Goal: Task Accomplishment & Management: Manage account settings

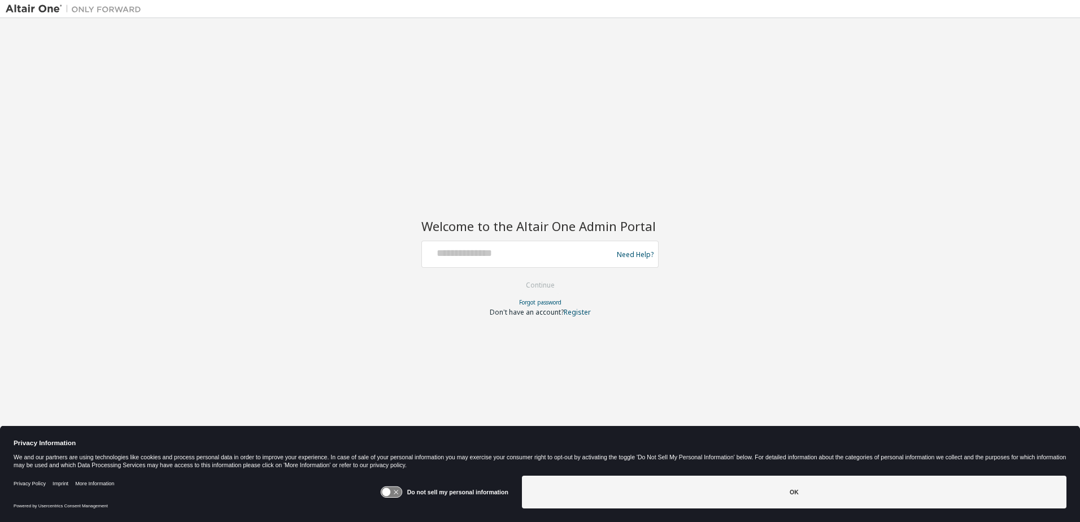
click at [474, 261] on div at bounding box center [519, 254] width 185 height 21
click at [595, 250] on keeper-lock "Open Keeper Popup" at bounding box center [595, 252] width 14 height 14
click at [592, 251] on keeper-lock "Open Keeper Popup" at bounding box center [595, 252] width 14 height 14
type input "**********"
click at [533, 285] on button "Continue" at bounding box center [540, 285] width 53 height 17
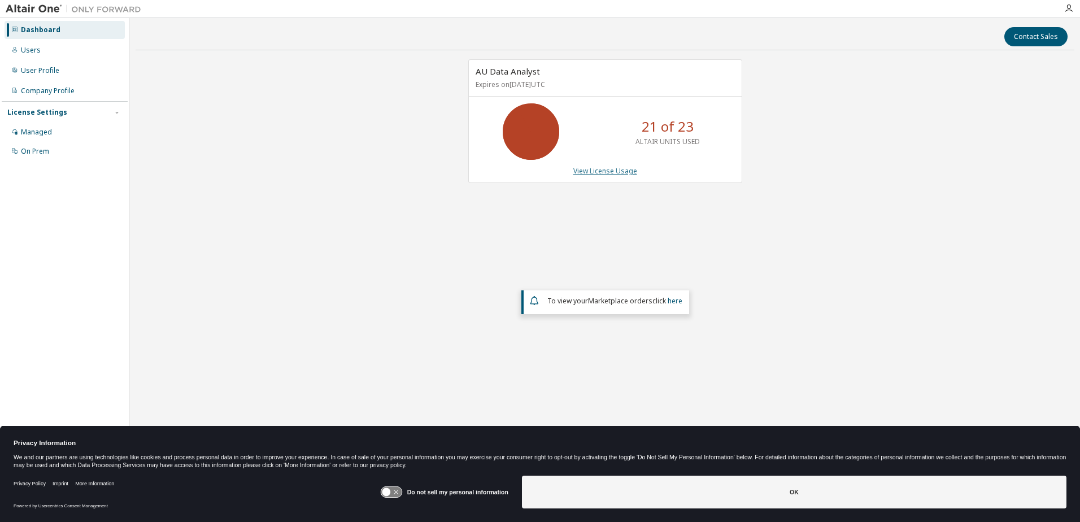
click at [606, 168] on link "View License Usage" at bounding box center [605, 171] width 64 height 10
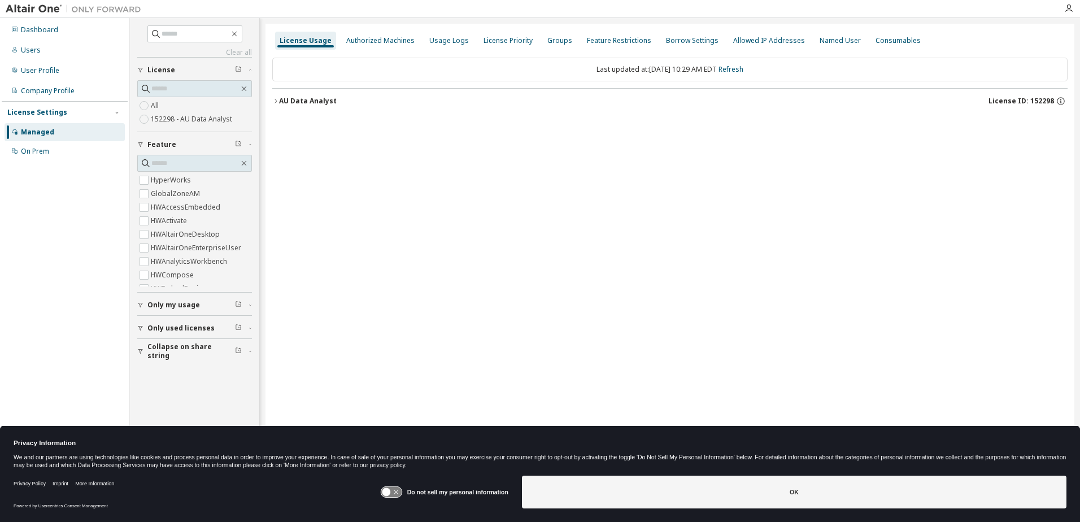
click at [273, 98] on icon "button" at bounding box center [275, 101] width 7 height 7
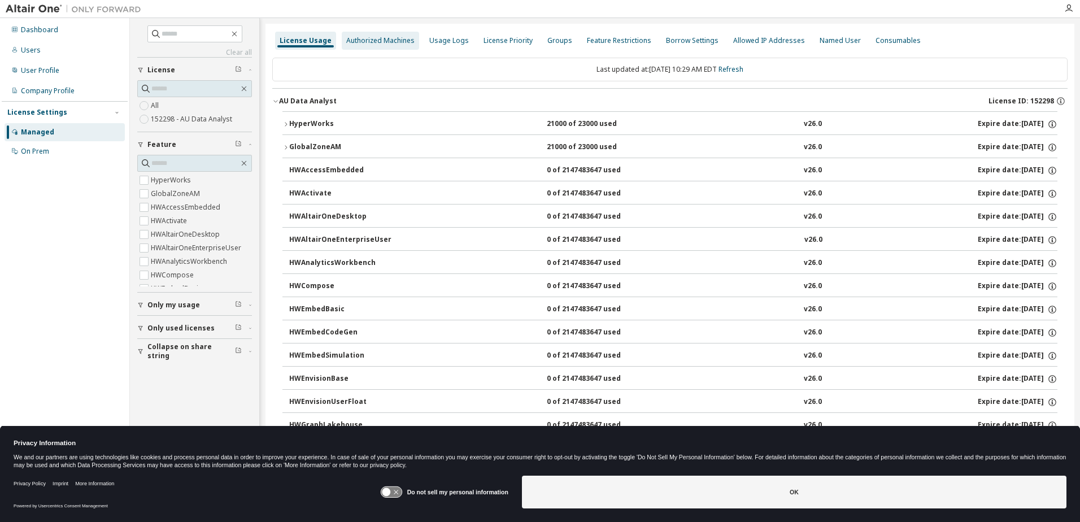
click at [360, 38] on div "Authorized Machines" at bounding box center [380, 40] width 68 height 9
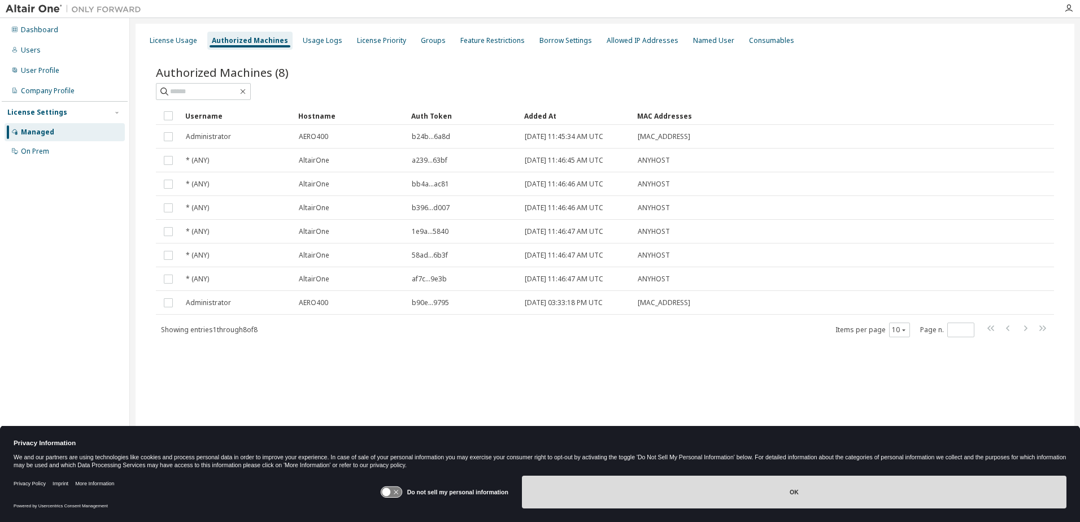
click at [783, 500] on button "OK" at bounding box center [794, 492] width 545 height 33
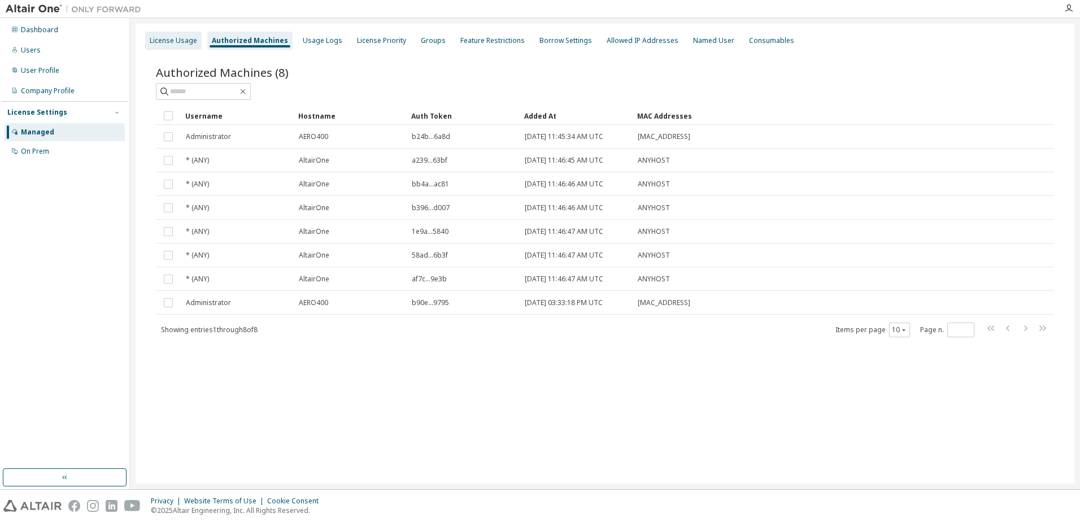
click at [172, 38] on div "License Usage" at bounding box center [173, 40] width 47 height 9
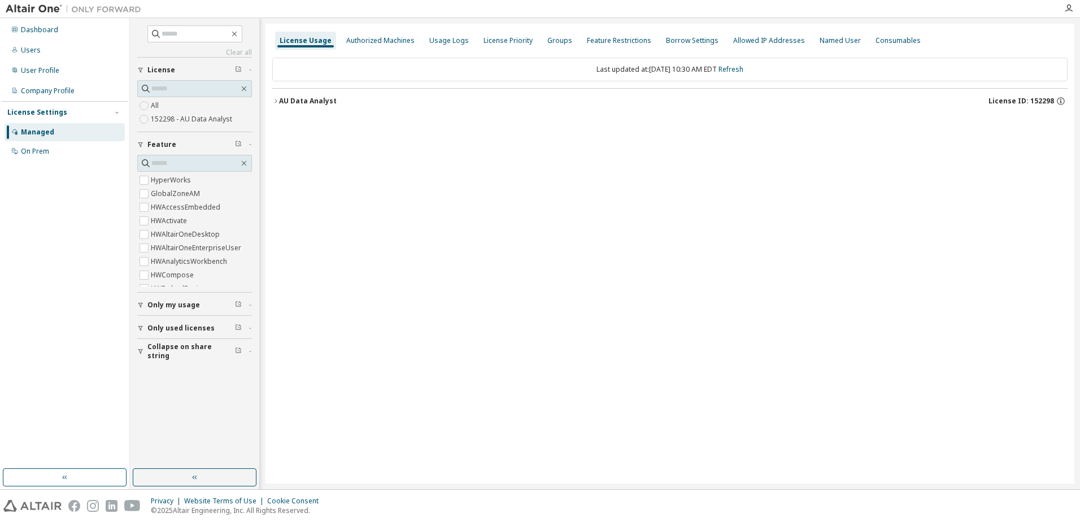
click at [69, 133] on div "Managed" at bounding box center [65, 132] width 120 height 18
click at [364, 44] on div "Authorized Machines" at bounding box center [380, 40] width 68 height 9
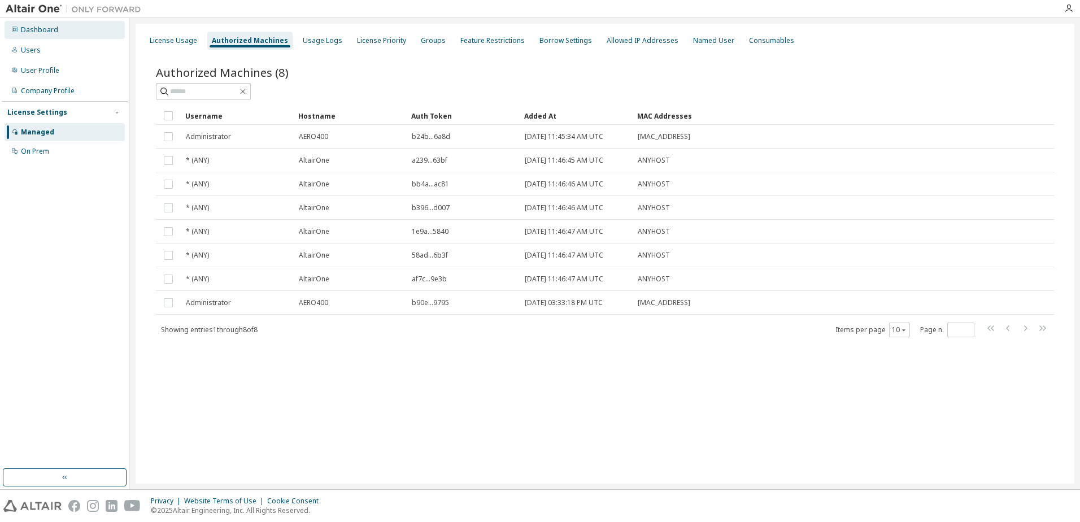
click at [86, 24] on div "Dashboard" at bounding box center [65, 30] width 120 height 18
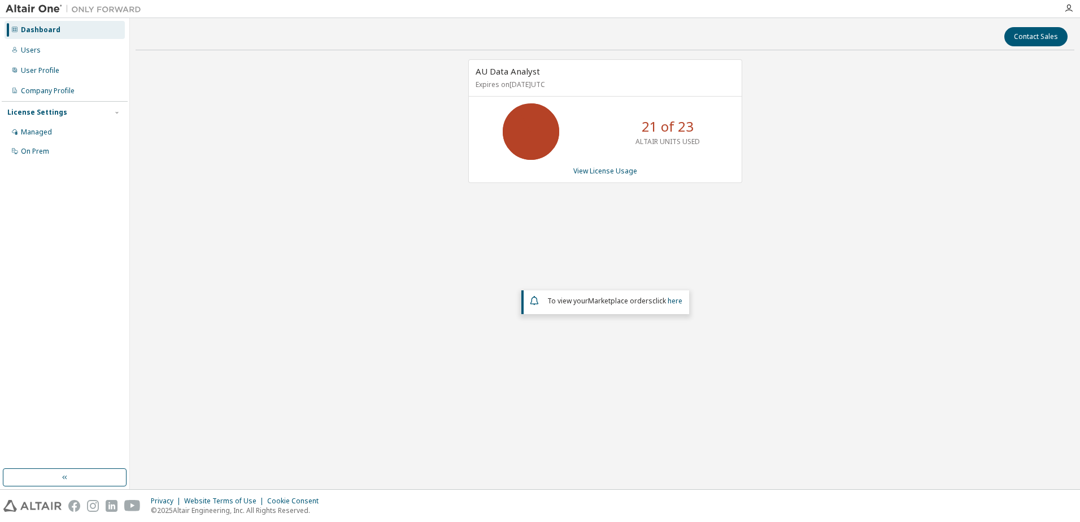
click at [681, 141] on p "ALTAIR UNITS USED" at bounding box center [668, 142] width 64 height 10
click at [544, 134] on icon at bounding box center [531, 132] width 28 height 28
click at [615, 172] on link "View License Usage" at bounding box center [605, 171] width 64 height 10
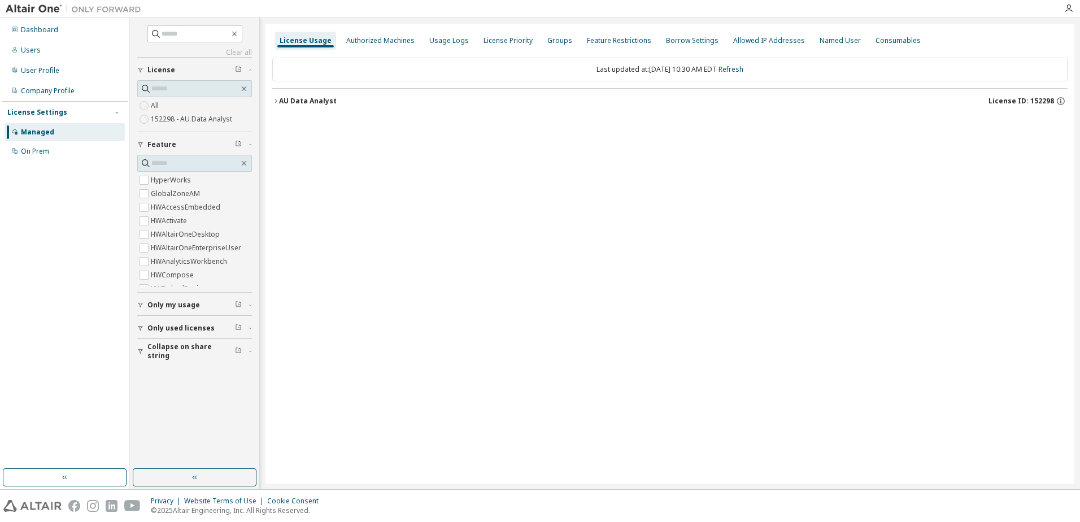
click at [194, 325] on span "Only used licenses" at bounding box center [180, 328] width 67 height 9
click at [288, 101] on div "AU Data Analyst" at bounding box center [308, 101] width 58 height 9
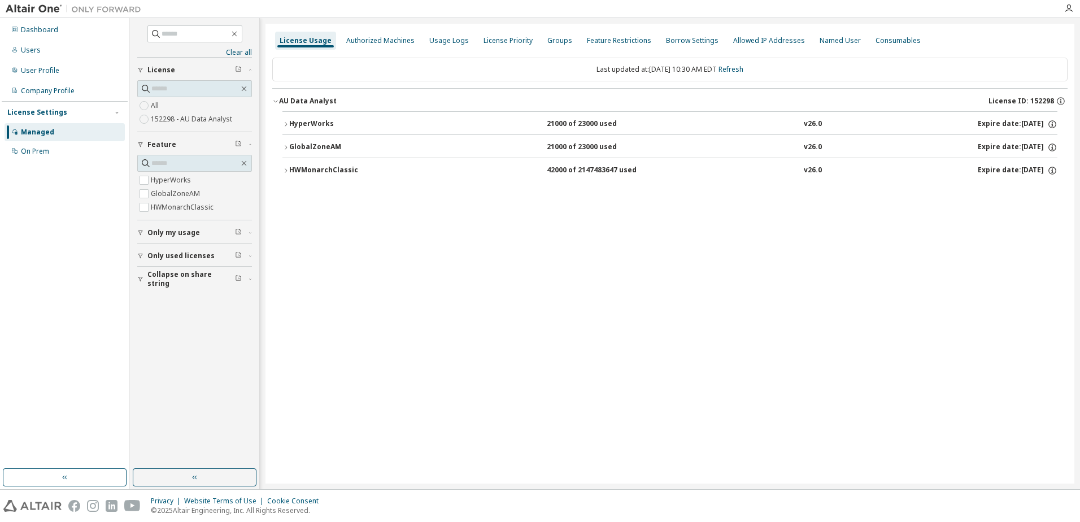
click at [283, 123] on icon "button" at bounding box center [285, 124] width 7 height 7
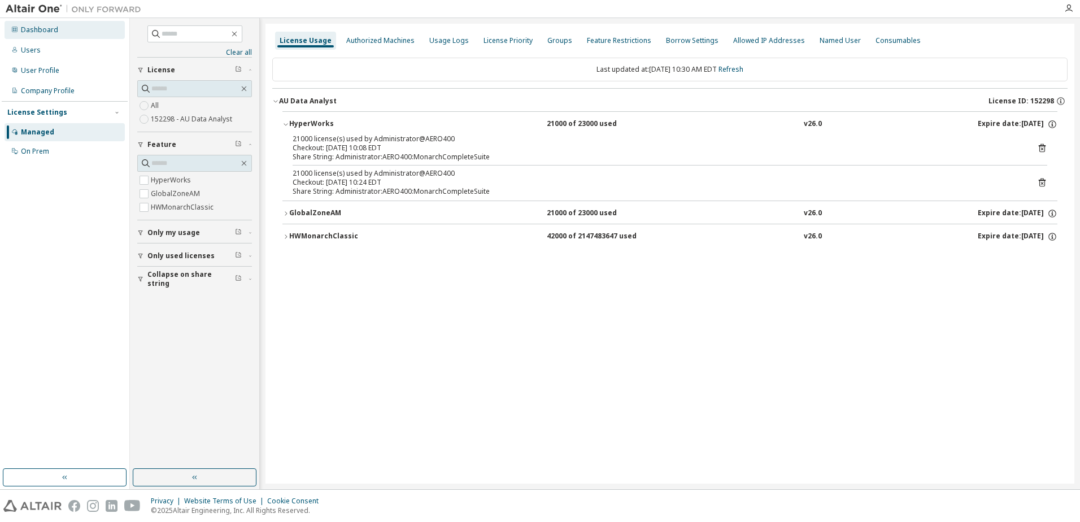
drag, startPoint x: 34, startPoint y: 33, endPoint x: 61, endPoint y: 32, distance: 27.1
click at [34, 33] on div "Dashboard" at bounding box center [39, 29] width 37 height 9
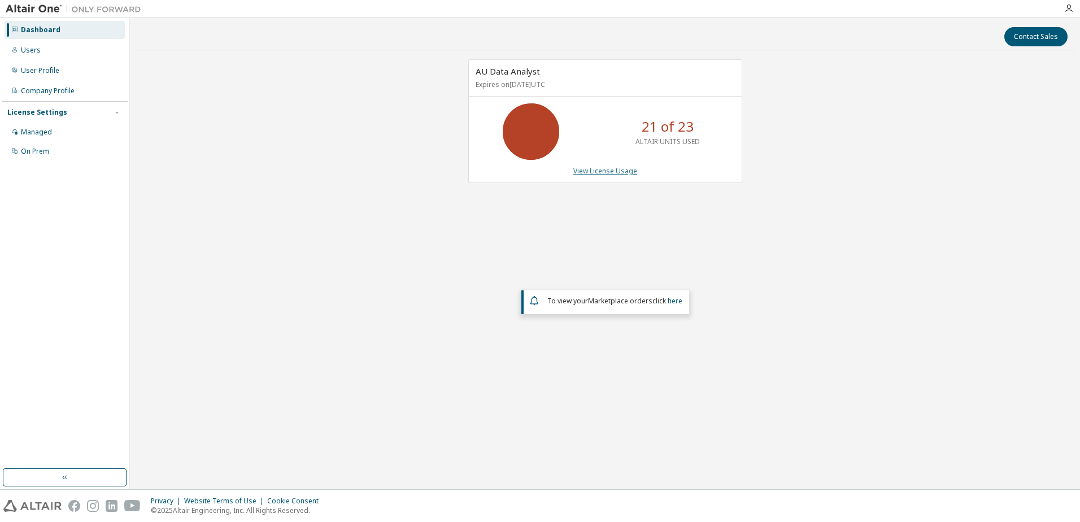
click at [607, 171] on link "View License Usage" at bounding box center [605, 171] width 64 height 10
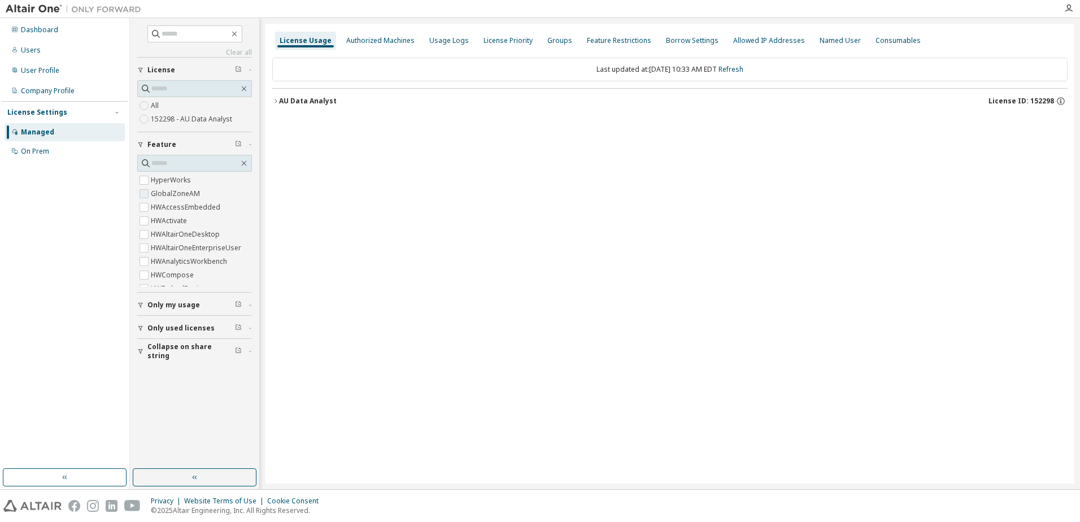
click at [165, 193] on label "GlobalZoneAM" at bounding box center [176, 194] width 51 height 14
click at [232, 180] on span "GlobalZoneAM" at bounding box center [194, 180] width 115 height 14
click at [175, 194] on label "GlobalZoneAM" at bounding box center [176, 194] width 51 height 14
click at [366, 173] on div "License Usage Authorized Machines Usage Logs License Priority Groups Feature Re…" at bounding box center [670, 254] width 809 height 460
click at [311, 101] on div "AU Data Analyst" at bounding box center [308, 101] width 58 height 9
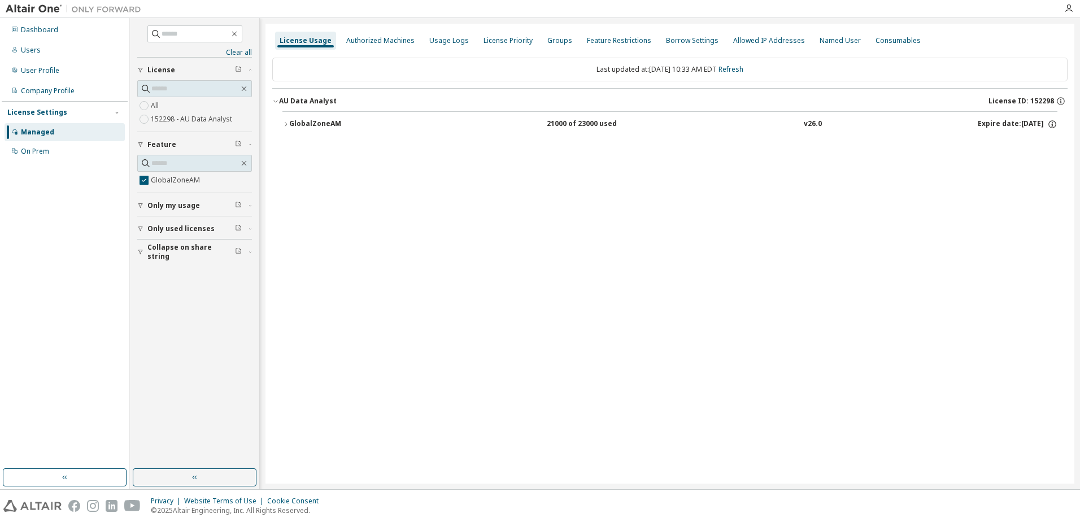
click at [331, 123] on div "GlobalZoneAM" at bounding box center [340, 124] width 102 height 10
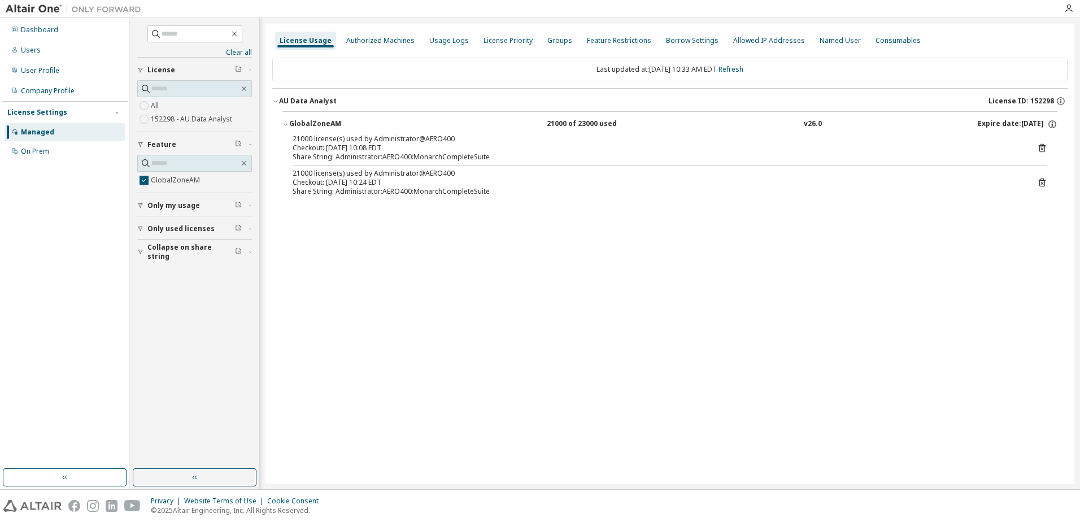
click at [1041, 146] on icon at bounding box center [1042, 148] width 7 height 8
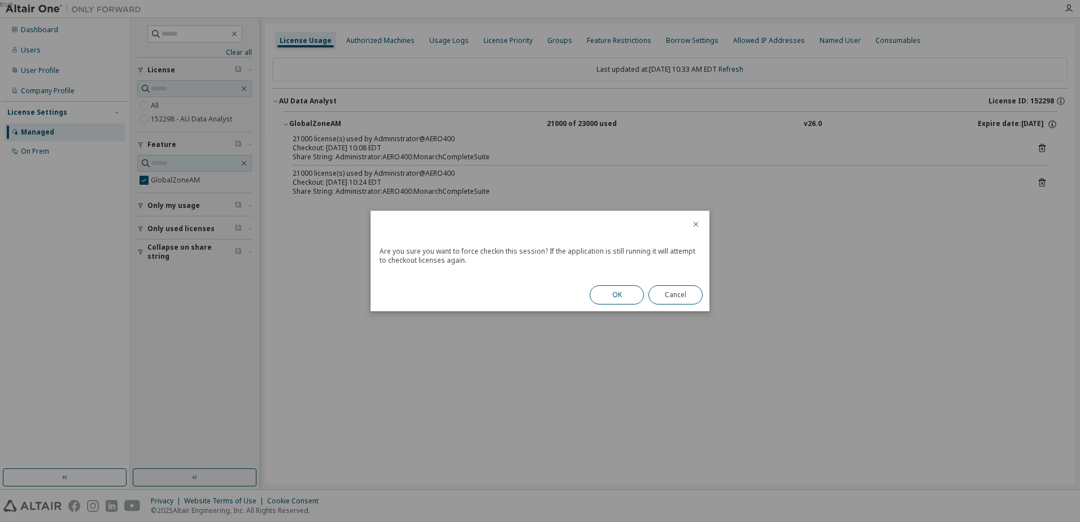
click at [619, 298] on button "OK" at bounding box center [617, 294] width 54 height 19
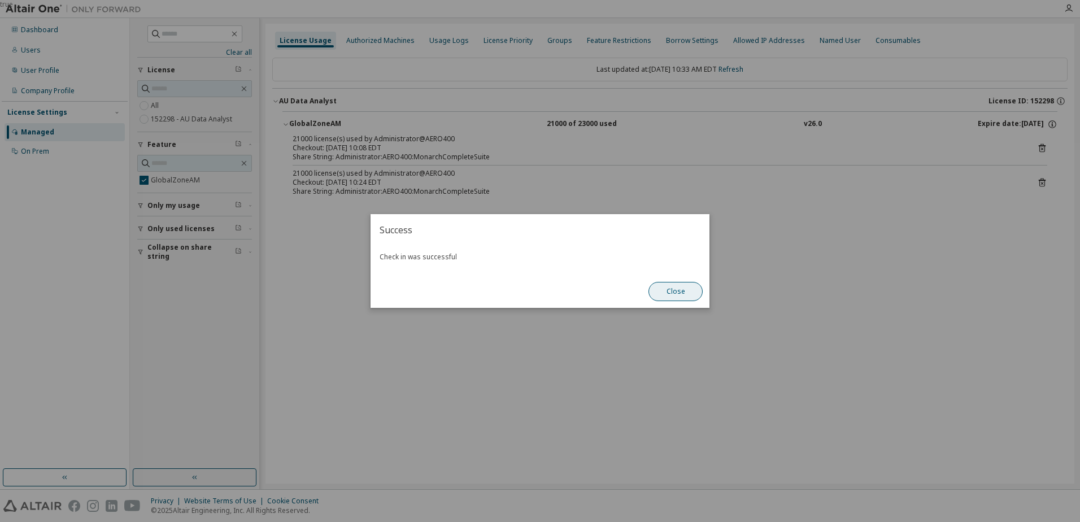
click at [680, 289] on button "Close" at bounding box center [676, 291] width 54 height 19
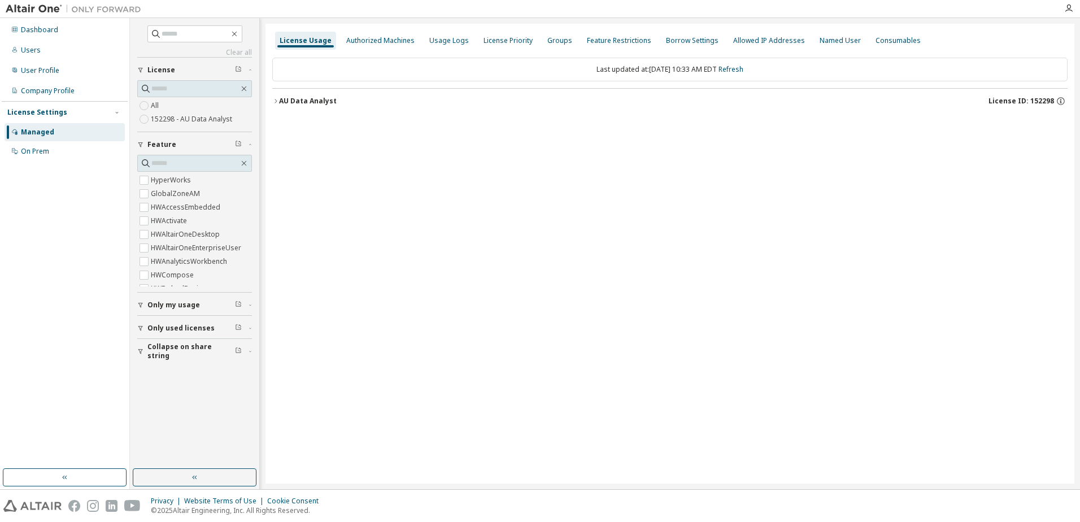
click at [313, 99] on div "AU Data Analyst" at bounding box center [308, 101] width 58 height 9
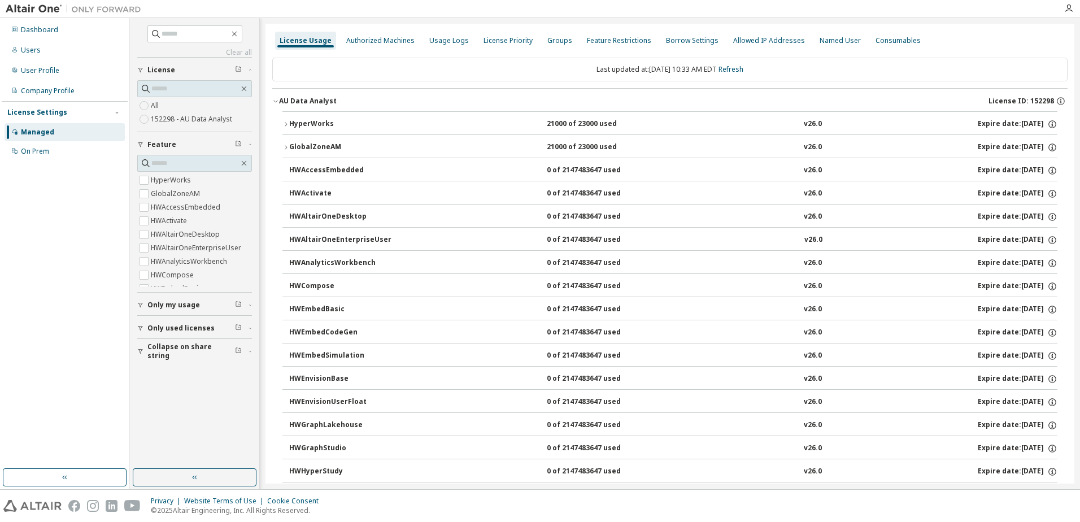
click at [310, 145] on div "GlobalZoneAM" at bounding box center [340, 147] width 102 height 10
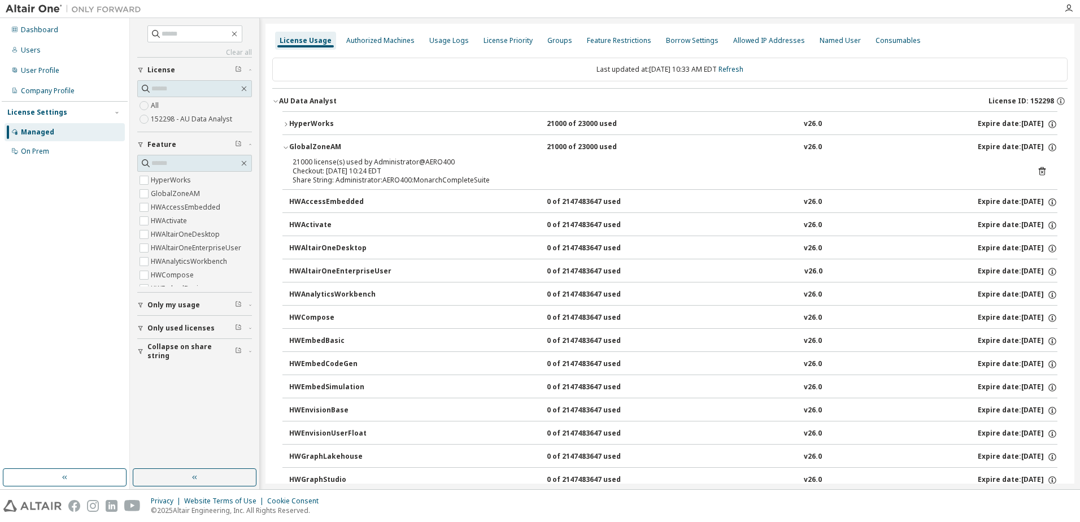
click at [1038, 171] on icon at bounding box center [1042, 171] width 10 height 10
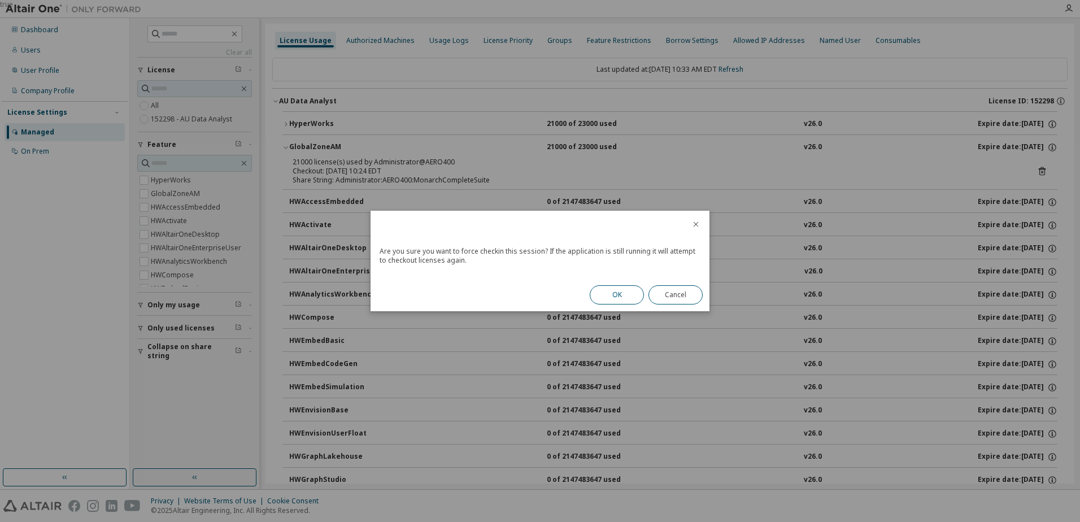
click at [625, 300] on button "OK" at bounding box center [617, 294] width 54 height 19
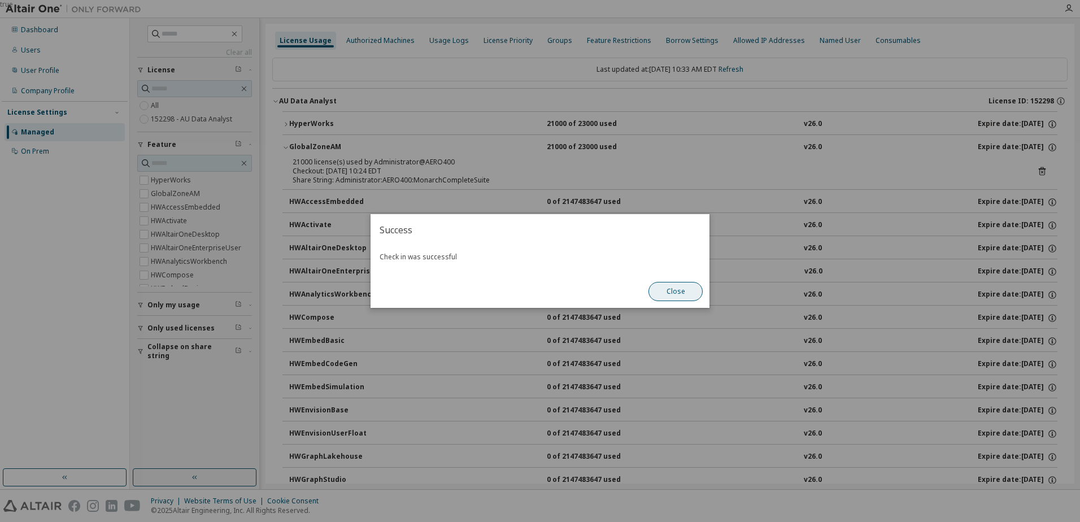
click at [667, 292] on button "Close" at bounding box center [676, 291] width 54 height 19
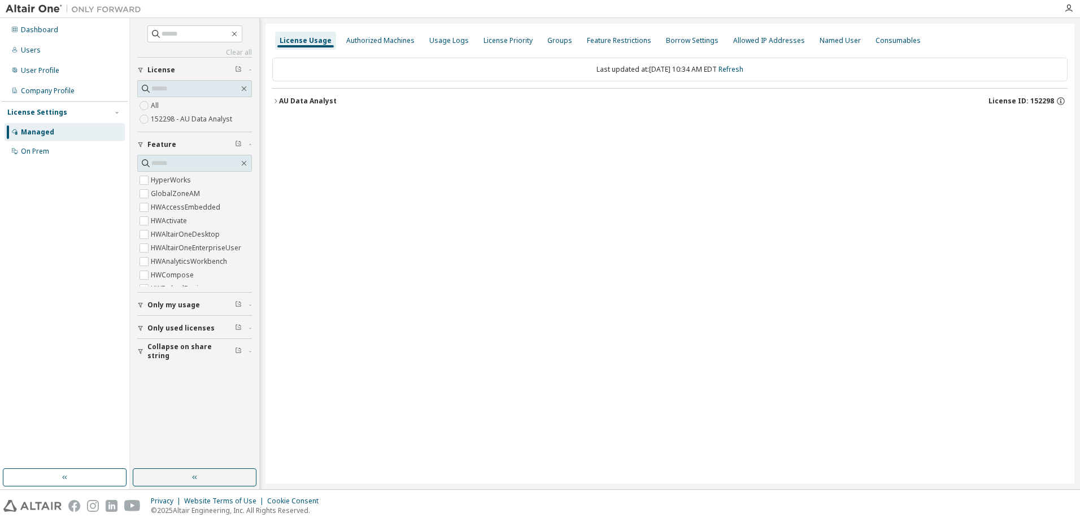
click at [281, 101] on div "AU Data Analyst" at bounding box center [308, 101] width 58 height 9
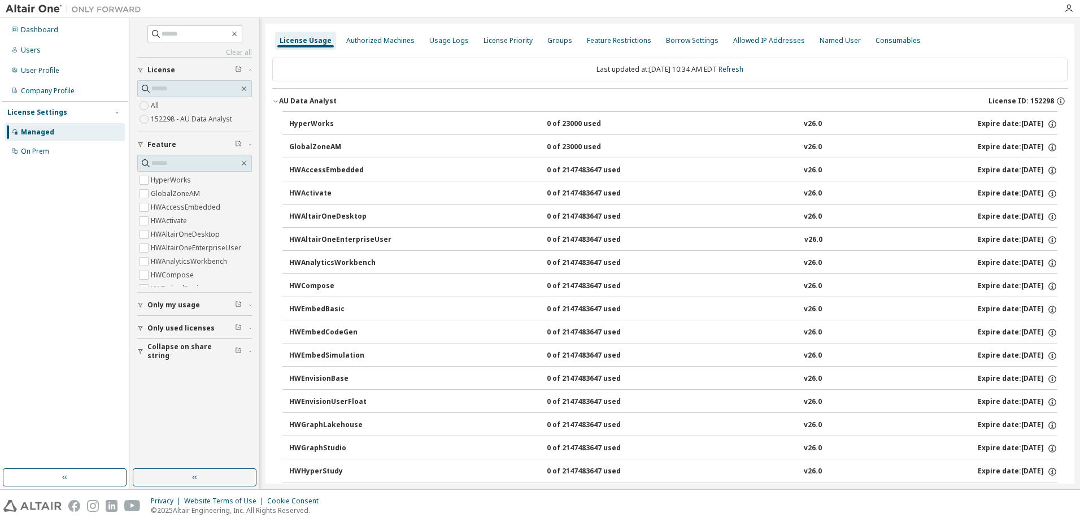
click at [298, 149] on div "GlobalZoneAM" at bounding box center [340, 147] width 102 height 10
click at [18, 33] on div at bounding box center [14, 29] width 7 height 9
